Goal: Task Accomplishment & Management: Complete application form

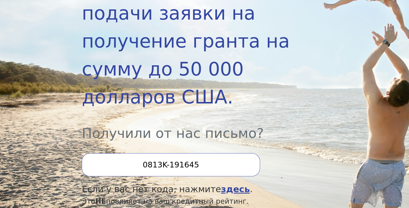
scroll to position [215, 0]
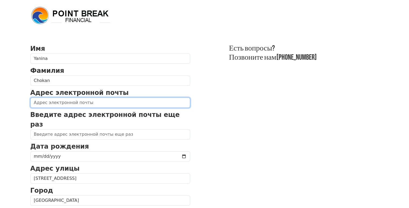
click at [126, 106] on input "email" at bounding box center [110, 103] width 160 height 10
type input "chokanyanina@icloud.com"
type input "(925) 488-8825"
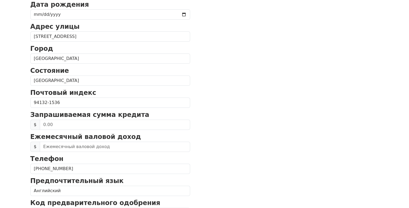
scroll to position [115, 0]
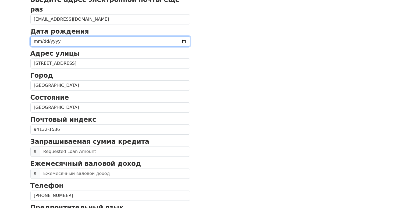
click at [35, 36] on input "date" at bounding box center [110, 41] width 160 height 10
type input "1973-06-03"
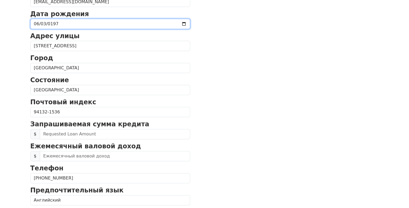
scroll to position [142, 0]
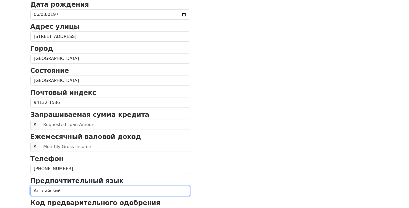
click at [64, 186] on select "Английский испанский" at bounding box center [110, 191] width 160 height 10
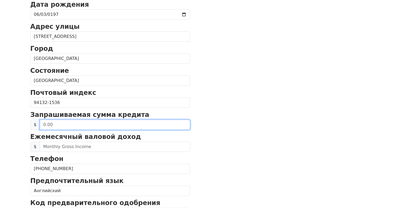
click at [87, 120] on input "text" at bounding box center [115, 125] width 151 height 10
type input "25,000.00"
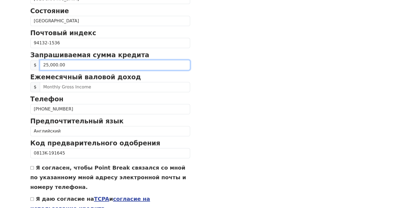
scroll to position [169, 0]
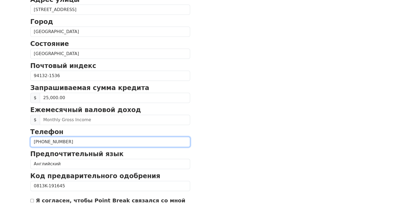
click at [37, 137] on input "(925) 488-8825" at bounding box center [110, 142] width 160 height 10
type input "(4__) ___-____"
type input "(925) 488-8825"
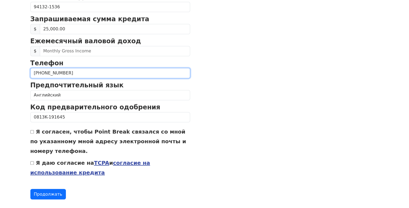
scroll to position [238, 0]
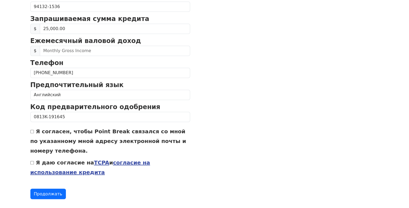
click at [32, 130] on input "Я согласен, чтобы Point Break связался со мной по указанному мной адресу электр…" at bounding box center [31, 131] width 3 height 3
checkbox input "true"
click at [32, 161] on input "Я даю согласие на TCPA и согласие на использование кредита" at bounding box center [31, 162] width 3 height 3
checkbox input "true"
click at [48, 192] on font "Продолжать" at bounding box center [48, 194] width 29 height 5
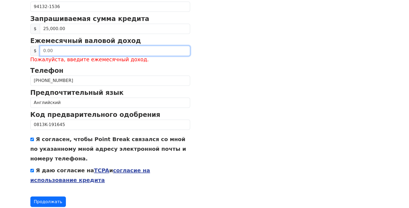
click at [45, 46] on input "text" at bounding box center [115, 51] width 151 height 10
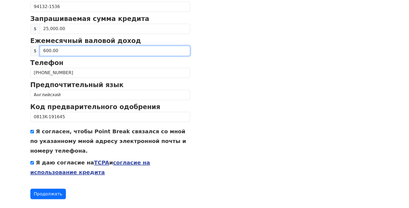
type input "6,000.00"
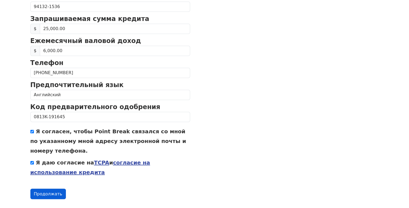
click at [54, 192] on font "Продолжать" at bounding box center [48, 194] width 29 height 5
